Goal: Browse casually

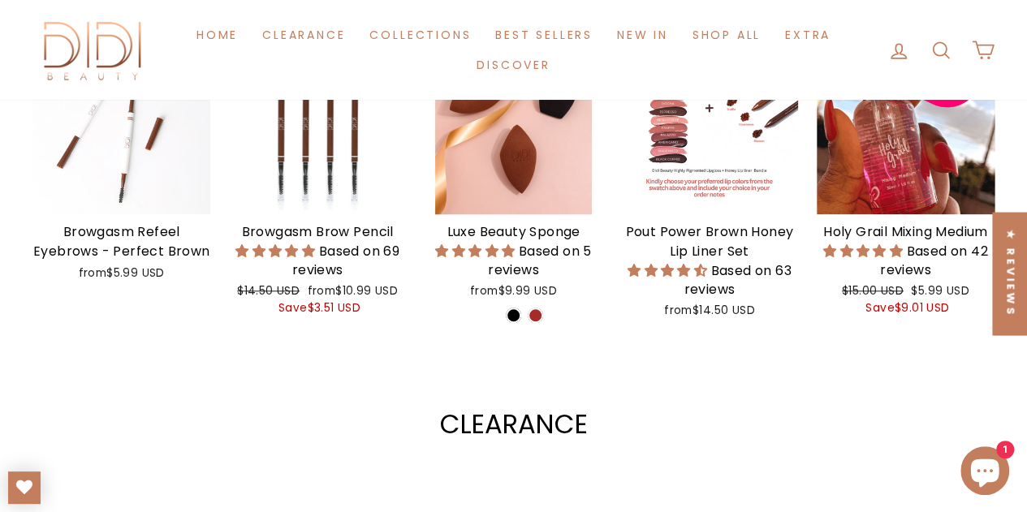
scroll to position [644, 0]
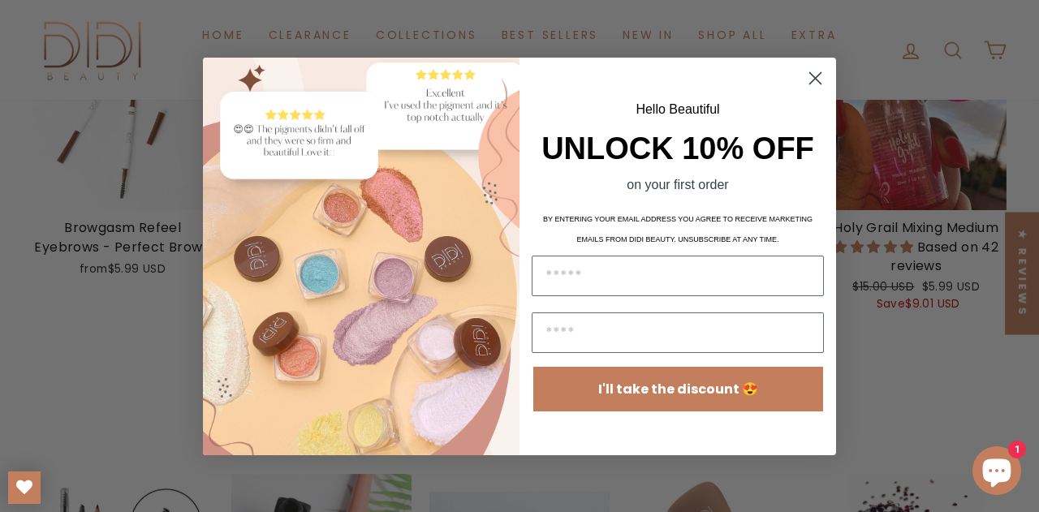
click at [814, 80] on icon "Close dialog" at bounding box center [815, 77] width 11 height 11
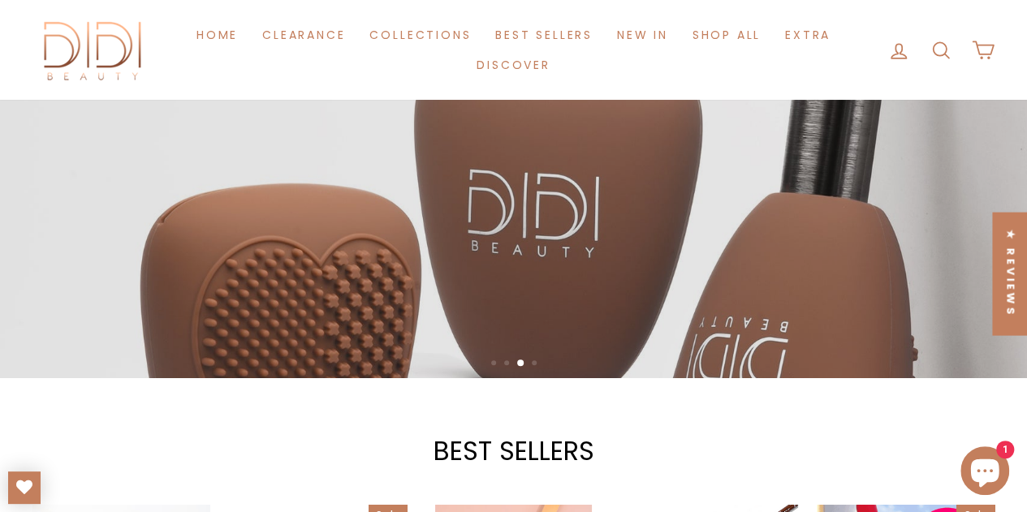
scroll to position [0, 0]
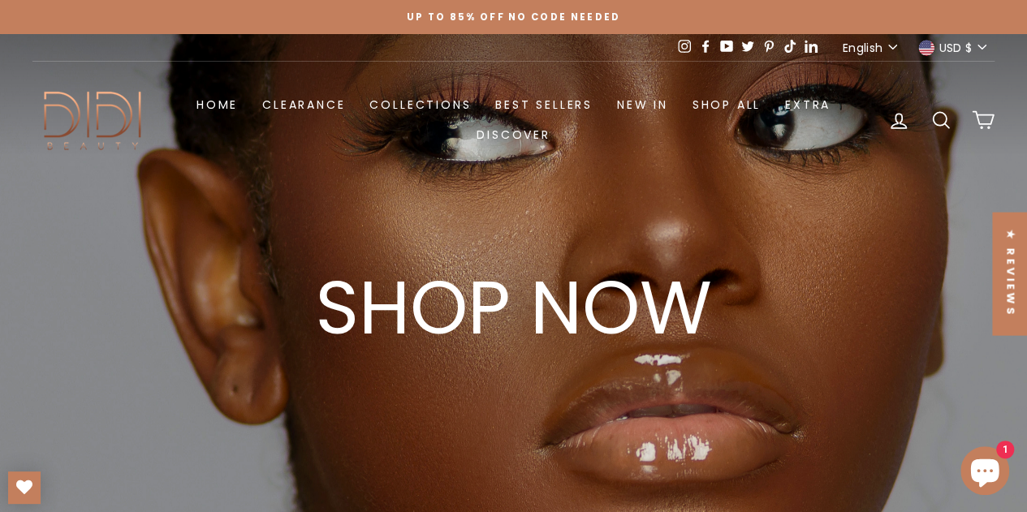
click at [528, 20] on span "Up to 85% off NO CODE NEEDED" at bounding box center [514, 17] width 214 height 13
click at [729, 46] on icon at bounding box center [726, 46] width 13 height 11
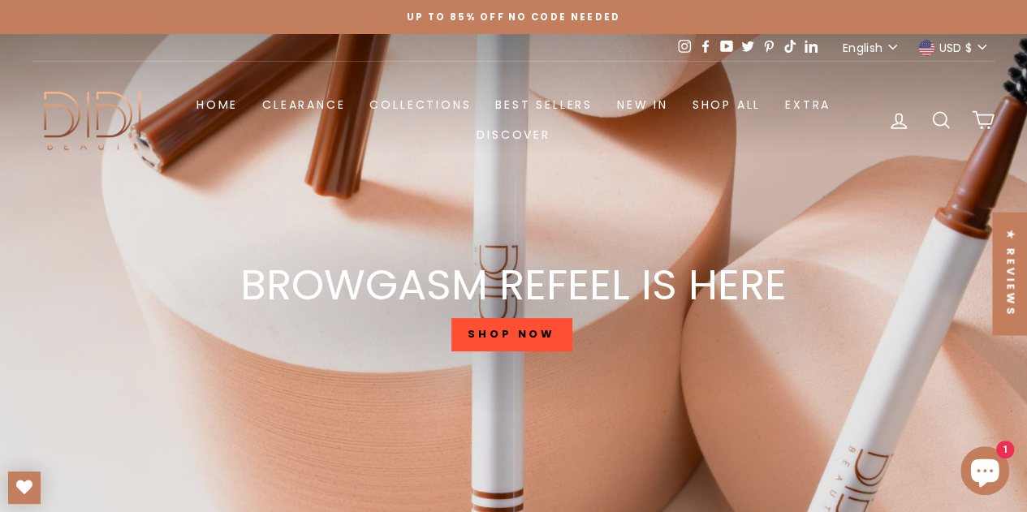
click at [811, 46] on icon at bounding box center [810, 46] width 13 height 12
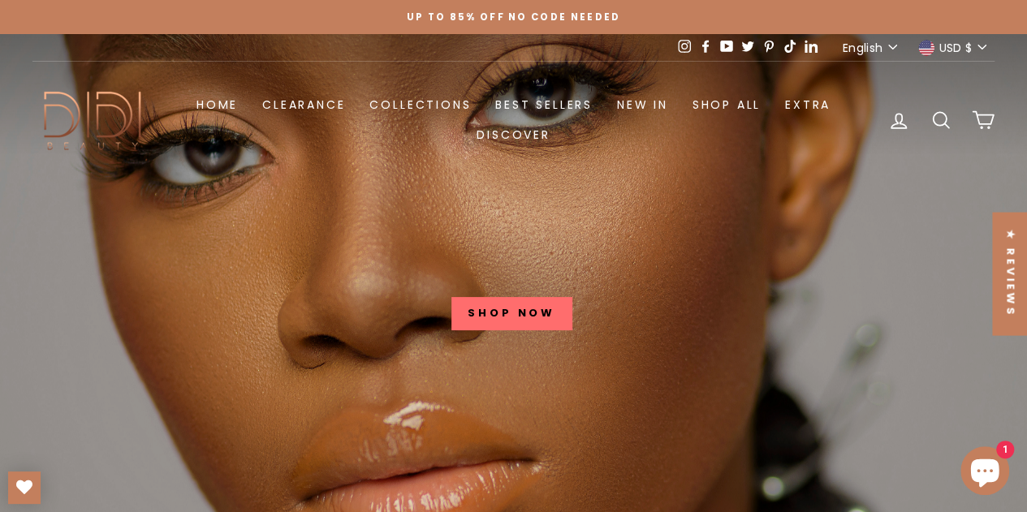
click at [678, 45] on icon at bounding box center [684, 46] width 13 height 13
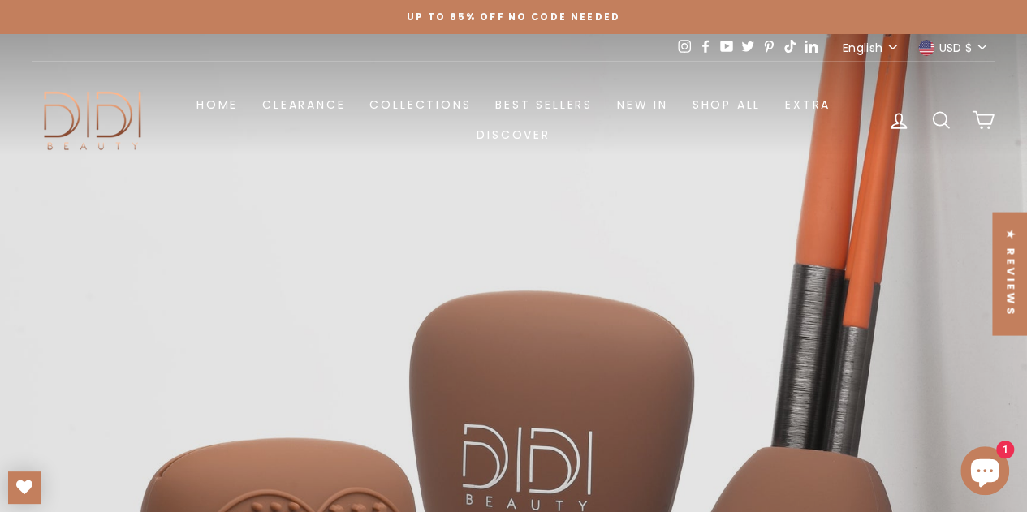
click at [702, 47] on icon at bounding box center [705, 46] width 6 height 12
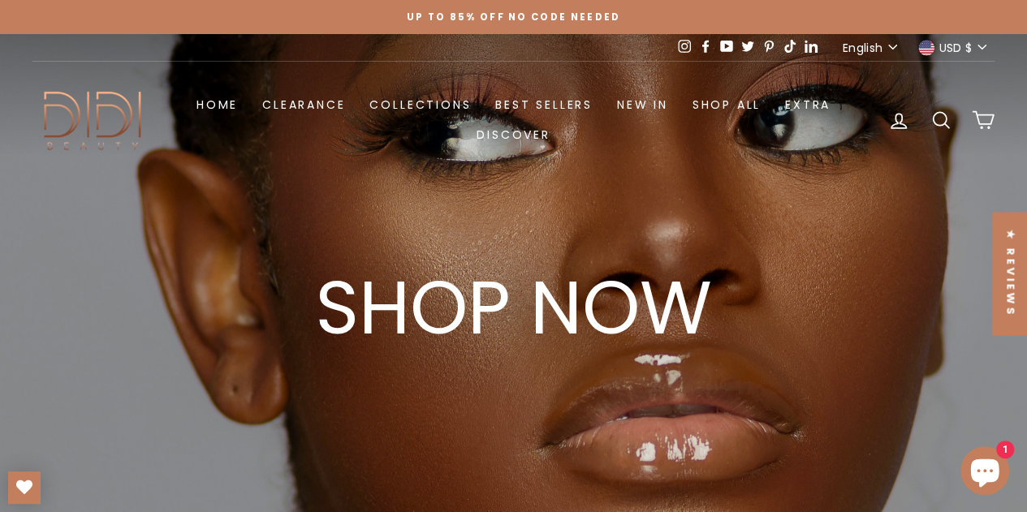
click at [704, 43] on icon at bounding box center [705, 46] width 13 height 13
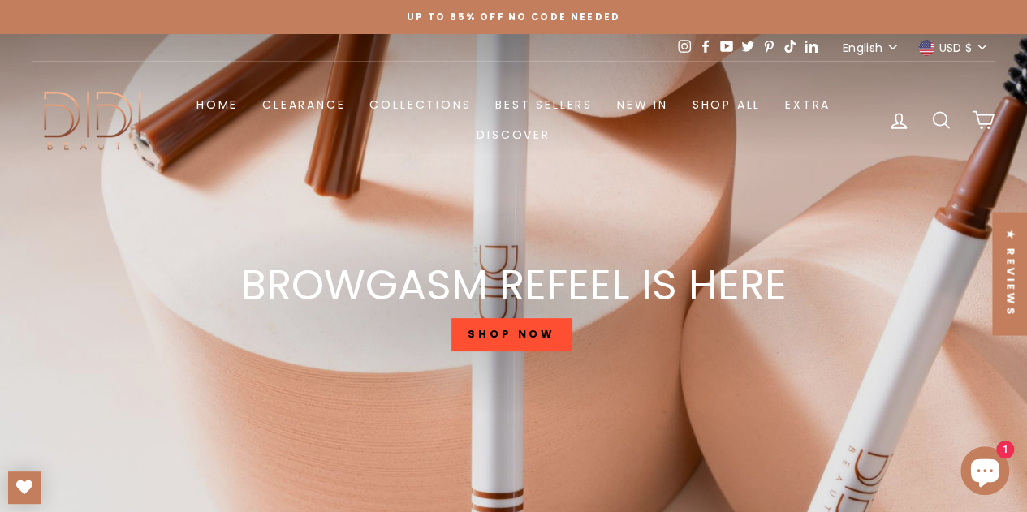
click at [746, 46] on icon at bounding box center [747, 46] width 12 height 11
click at [766, 45] on icon at bounding box center [768, 46] width 13 height 13
